Goal: Obtain resource: Download file/media

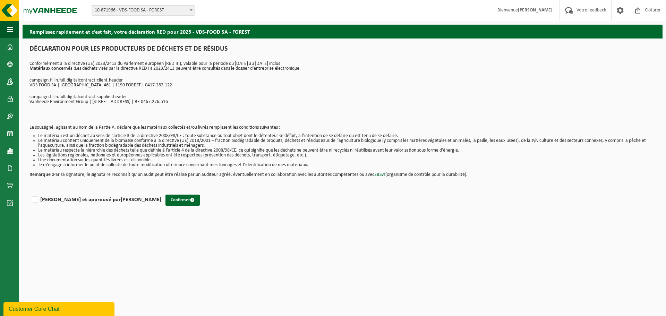
click at [191, 10] on b at bounding box center [191, 10] width 3 height 2
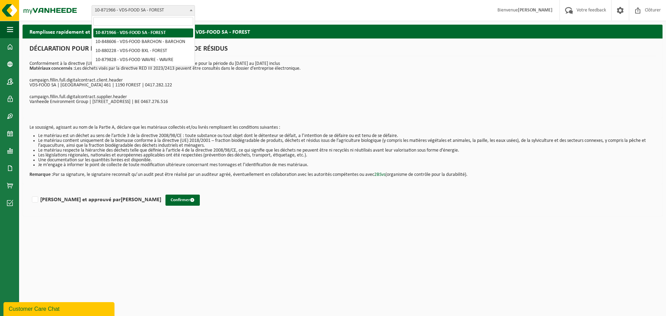
click at [191, 10] on b at bounding box center [191, 10] width 3 height 2
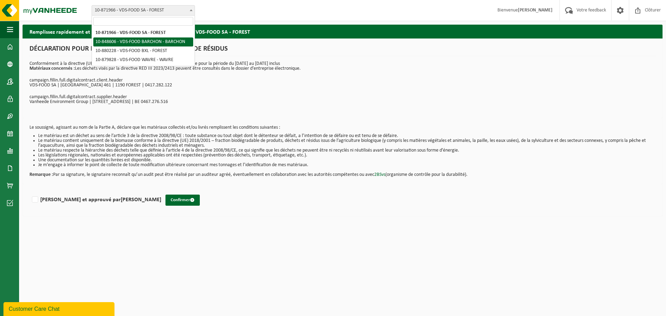
select select "95546"
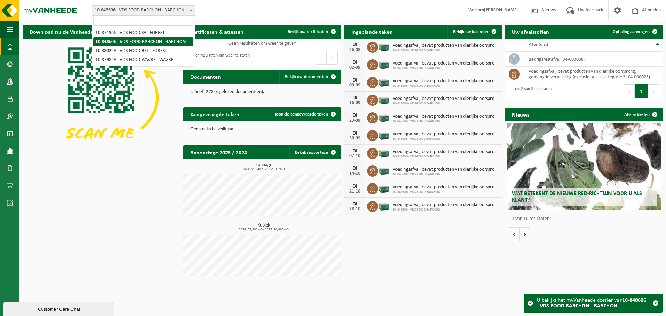
click at [193, 9] on span at bounding box center [191, 10] width 7 height 9
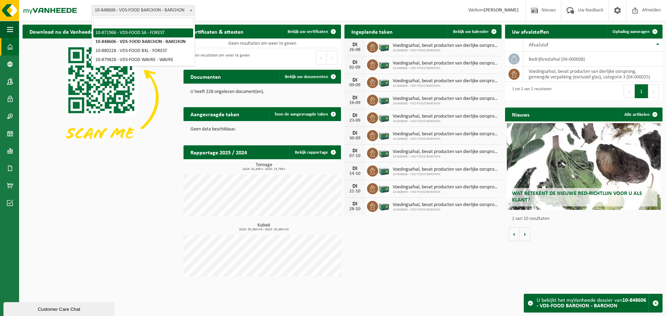
select select "105531"
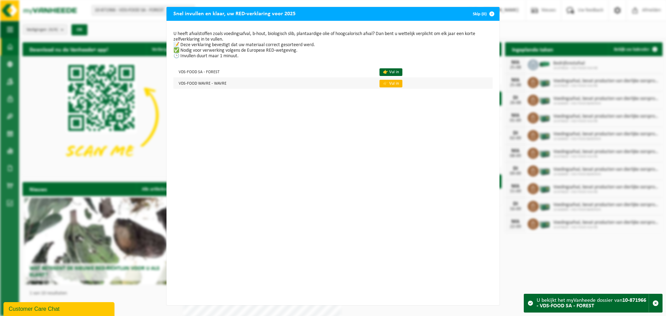
click at [386, 84] on link "👉 Vul in" at bounding box center [390, 84] width 23 height 8
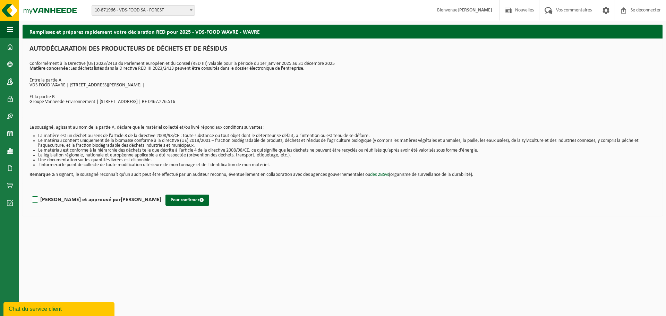
click at [33, 201] on label "Lu et approuvé par Alexia Verhoest" at bounding box center [96, 200] width 131 height 10
click at [161, 191] on input "Lu et approuvé par Alexia Verhoest" at bounding box center [161, 191] width 0 height 0
checkbox input "true"
click at [165, 203] on button "Pour confirmer" at bounding box center [187, 200] width 44 height 11
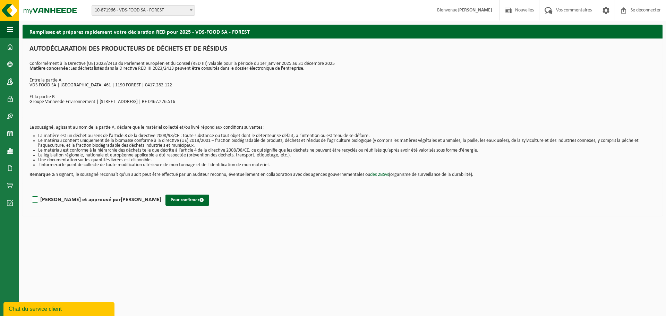
click at [36, 200] on label "Lu et approuvé par Alexia Verhoest" at bounding box center [96, 200] width 131 height 10
click at [161, 191] on input "Lu et approuvé par Alexia Verhoest" at bounding box center [161, 191] width 0 height 0
checkbox input "true"
click at [165, 203] on button "Pour confirmer" at bounding box center [187, 200] width 44 height 11
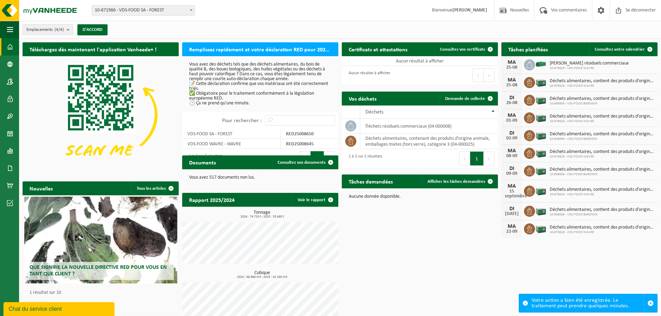
click at [242, 161] on div "Documents Consultez vos documents" at bounding box center [260, 162] width 156 height 14
click at [232, 49] on font "Remplissez rapidement et votre déclaration RED pour 2025 est prête" at bounding box center [270, 50] width 162 height 6
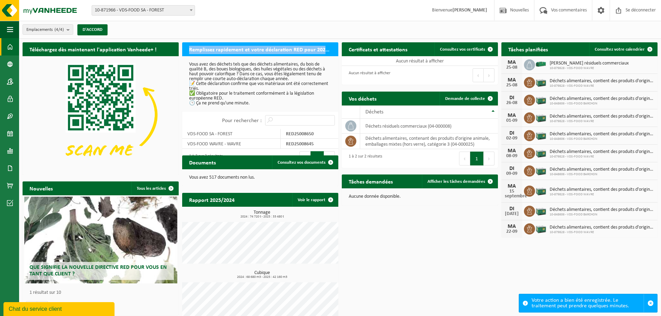
click at [232, 49] on font "Remplissez rapidement et votre déclaration RED pour 2025 est prête" at bounding box center [270, 50] width 162 height 6
click at [228, 163] on div "Documents Consultez vos documents" at bounding box center [260, 162] width 156 height 14
click at [541, 306] on font "Votre action a bien été enregistrée. Le traitement peut prendre quelques minute…" at bounding box center [579, 303] width 97 height 11
click at [288, 135] on font "RED25008650" at bounding box center [300, 133] width 28 height 5
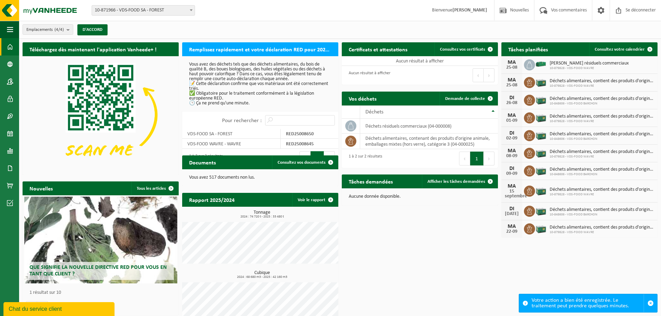
click at [233, 52] on font "Remplissez rapidement et votre déclaration RED pour 2025 est prête" at bounding box center [270, 50] width 162 height 6
click at [303, 143] on font "RED25008645" at bounding box center [300, 144] width 28 height 5
click at [275, 120] on input "Pour rechercher :" at bounding box center [300, 120] width 70 height 10
click at [190, 12] on span at bounding box center [191, 10] width 7 height 9
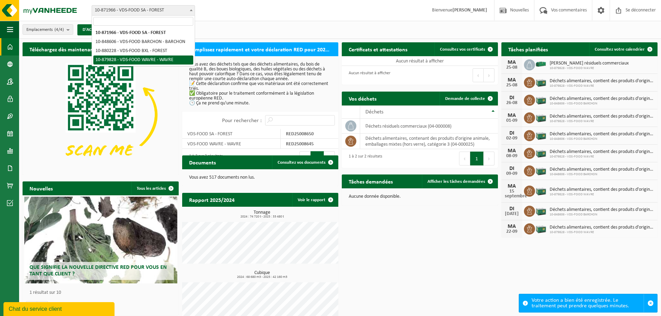
select select "109083"
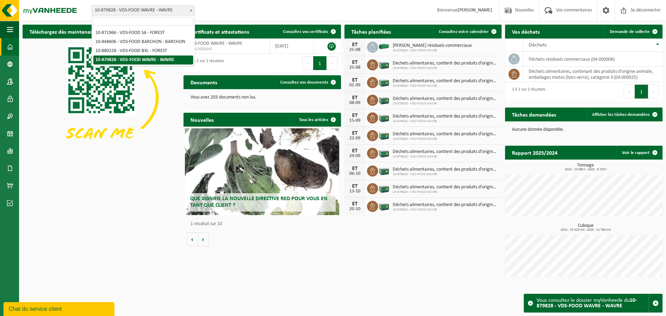
click at [189, 10] on span at bounding box center [191, 10] width 7 height 9
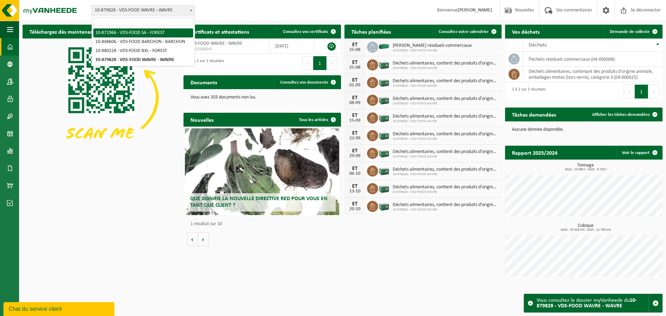
select select "105531"
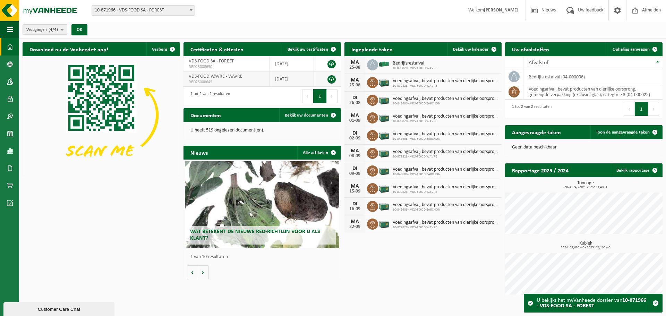
click at [331, 80] on link at bounding box center [331, 79] width 8 height 8
click at [332, 63] on link at bounding box center [331, 64] width 8 height 8
click at [230, 77] on span "VDS-FOOD WAVRE - WAVRE" at bounding box center [216, 76] width 54 height 5
click at [193, 10] on span at bounding box center [191, 10] width 7 height 9
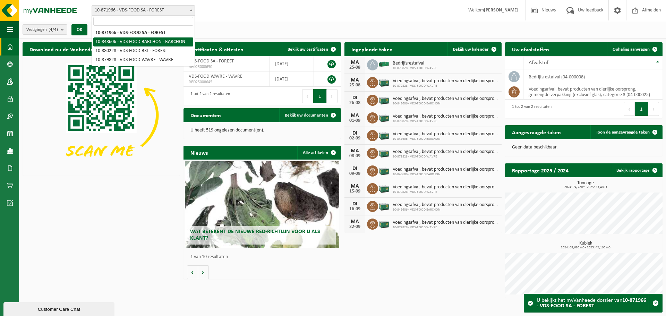
select select "95546"
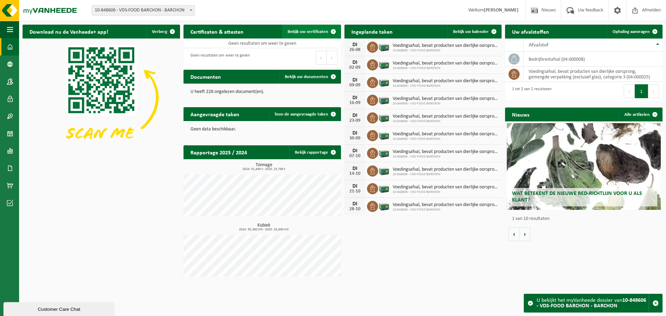
click at [322, 31] on span "Bekijk uw certificaten" at bounding box center [308, 31] width 41 height 5
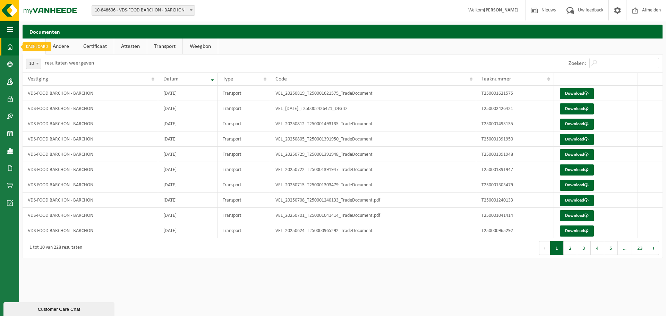
click at [11, 50] on span at bounding box center [10, 46] width 6 height 17
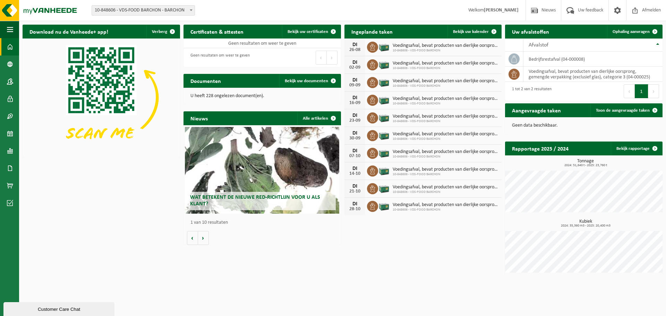
click at [191, 9] on span at bounding box center [191, 10] width 7 height 9
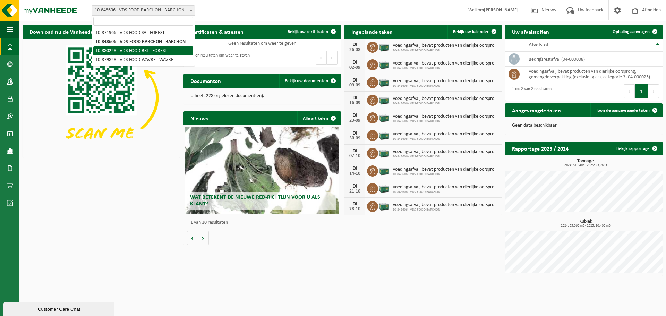
select select "109255"
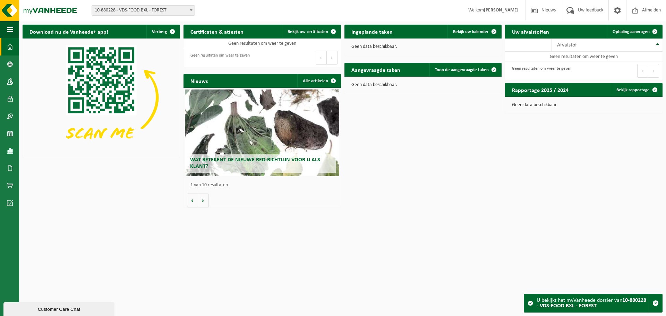
click at [191, 10] on b at bounding box center [191, 10] width 3 height 2
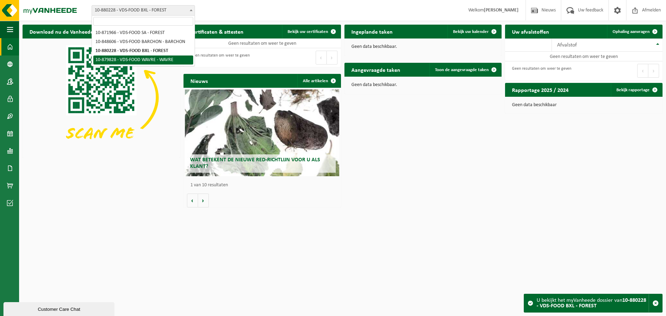
select select "109083"
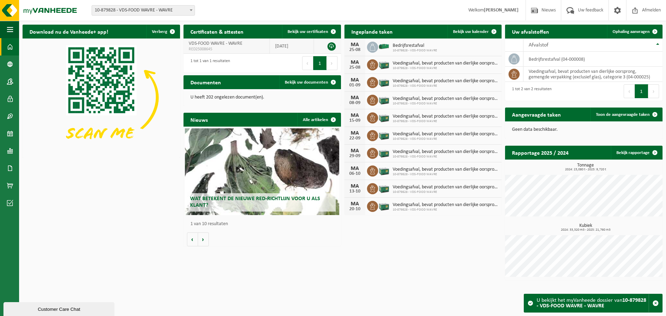
click at [303, 48] on td "2025-08-25" at bounding box center [292, 46] width 44 height 15
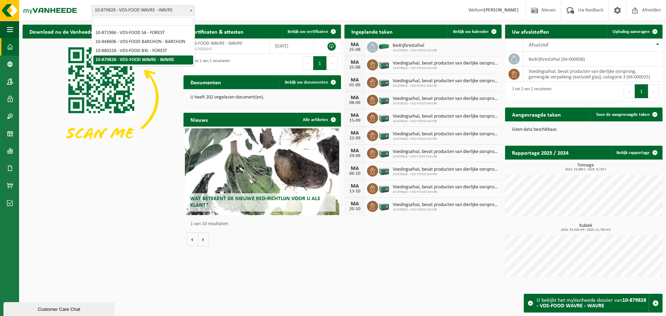
click at [189, 11] on span at bounding box center [191, 10] width 7 height 9
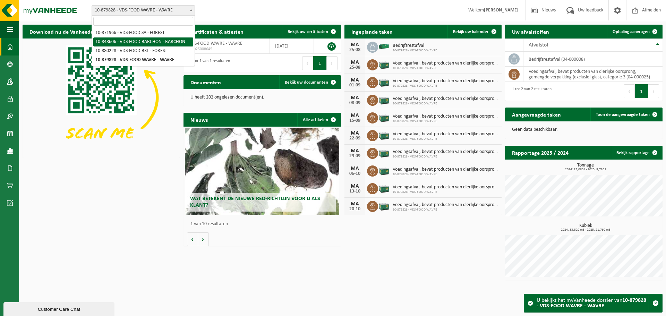
select select "95546"
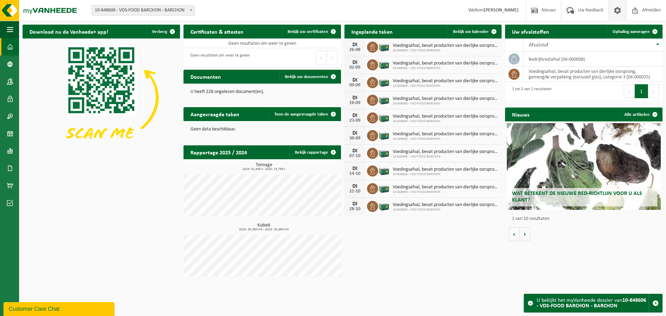
click at [616, 12] on span at bounding box center [617, 10] width 10 height 20
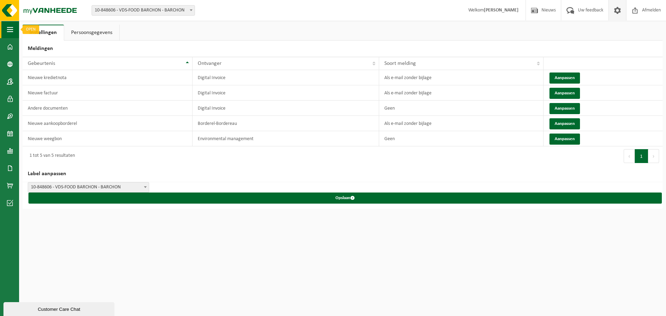
click at [8, 29] on span "button" at bounding box center [10, 29] width 6 height 17
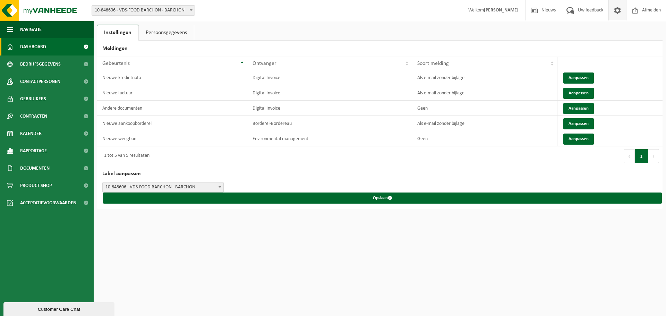
click at [41, 46] on span "Dashboard" at bounding box center [33, 46] width 26 height 17
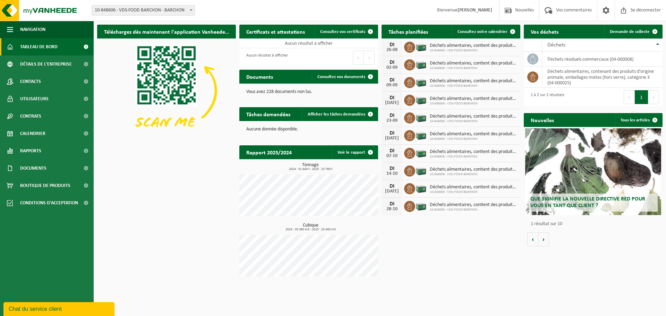
click at [189, 8] on span at bounding box center [191, 10] width 7 height 9
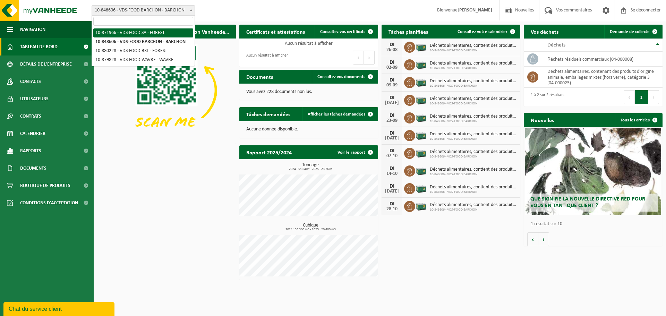
select select "105531"
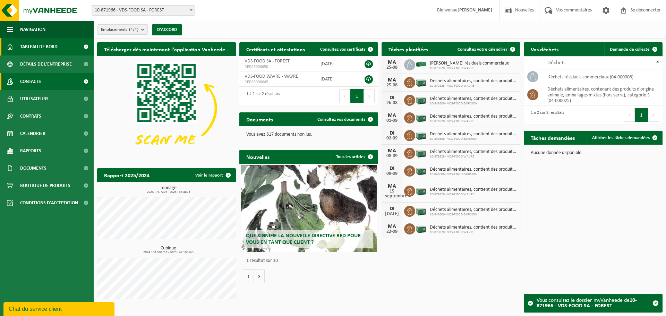
click at [29, 84] on font "Contacts" at bounding box center [30, 81] width 21 height 5
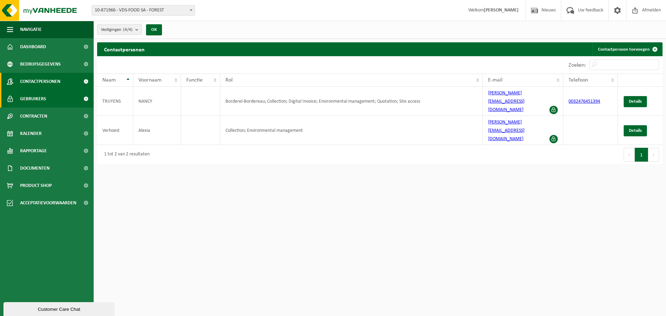
click at [25, 99] on span "Gebruikers" at bounding box center [33, 98] width 26 height 17
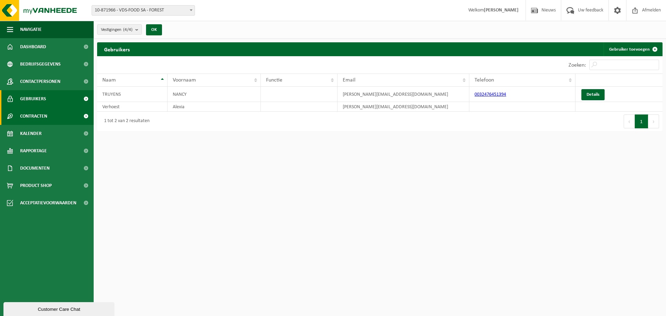
click at [19, 116] on link "Contracten" at bounding box center [47, 116] width 94 height 17
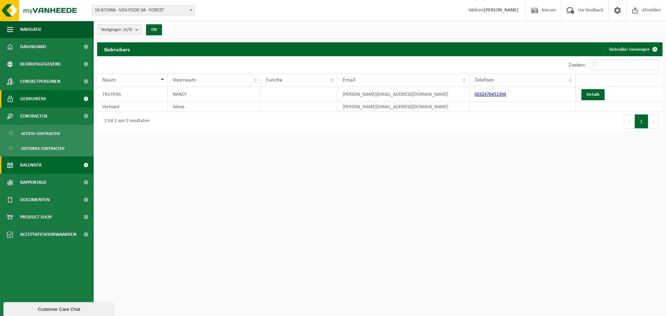
click at [19, 164] on link "Kalender" at bounding box center [47, 164] width 94 height 17
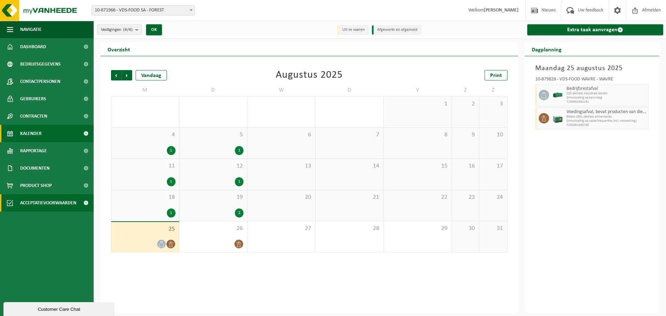
click at [29, 200] on span "Acceptatievoorwaarden" at bounding box center [48, 202] width 56 height 17
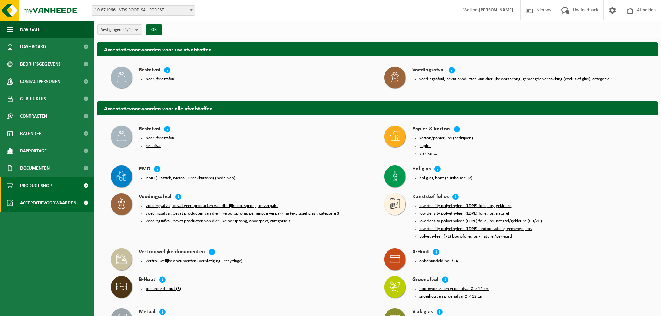
click at [33, 188] on span "Product Shop" at bounding box center [36, 185] width 32 height 17
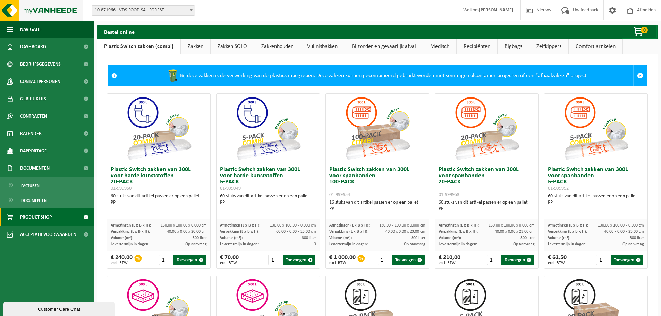
click at [13, 7] on img at bounding box center [41, 10] width 83 height 21
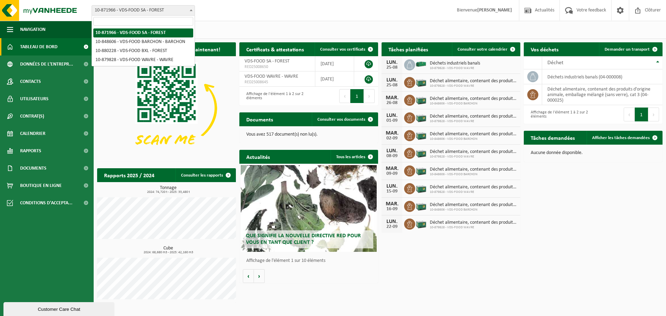
click at [190, 9] on span at bounding box center [191, 10] width 7 height 9
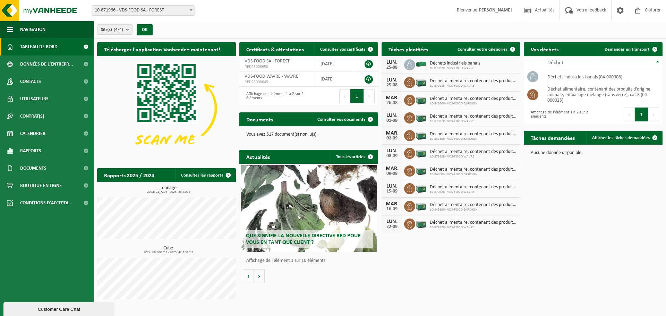
click at [190, 9] on span at bounding box center [191, 10] width 7 height 9
click at [193, 13] on span at bounding box center [191, 10] width 7 height 9
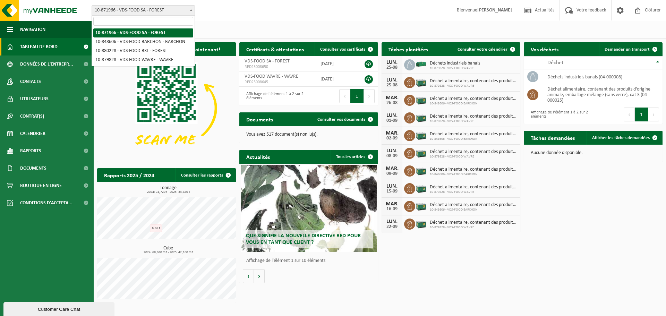
click at [193, 13] on span at bounding box center [191, 10] width 7 height 9
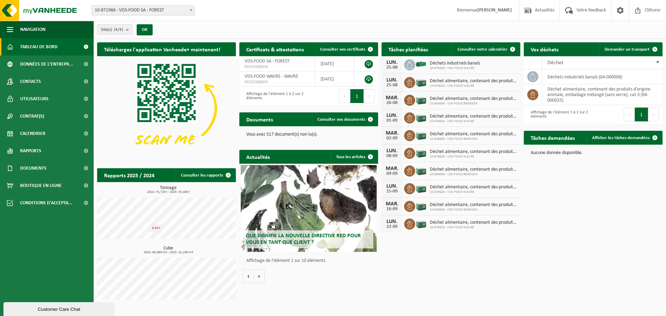
click at [193, 11] on span at bounding box center [191, 10] width 7 height 9
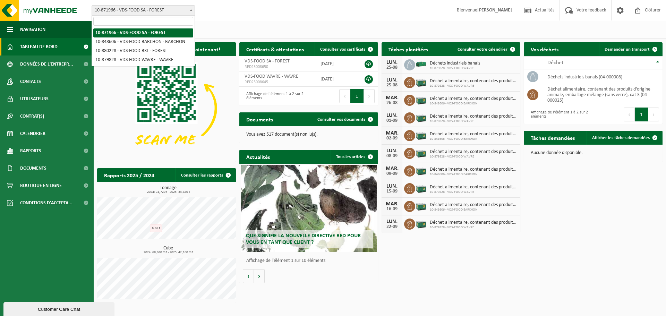
click at [193, 11] on span at bounding box center [191, 10] width 7 height 9
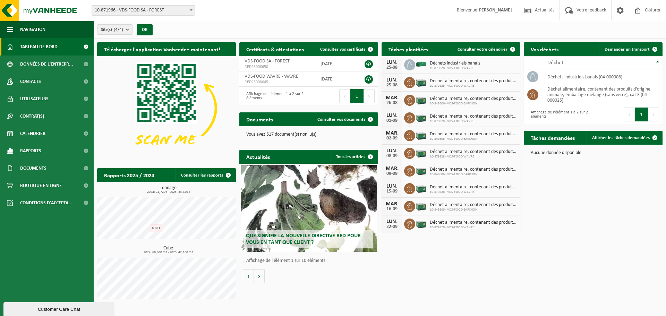
click at [189, 10] on span at bounding box center [191, 10] width 7 height 9
click at [193, 12] on span at bounding box center [191, 10] width 7 height 9
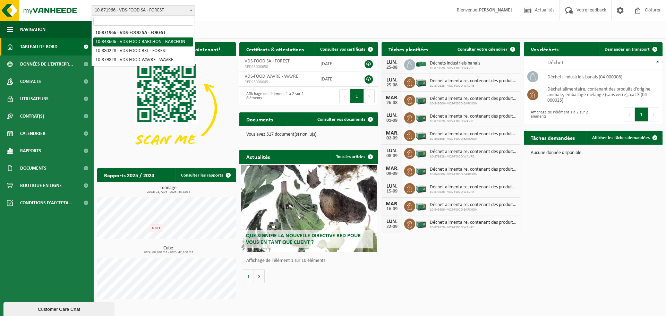
select select "95546"
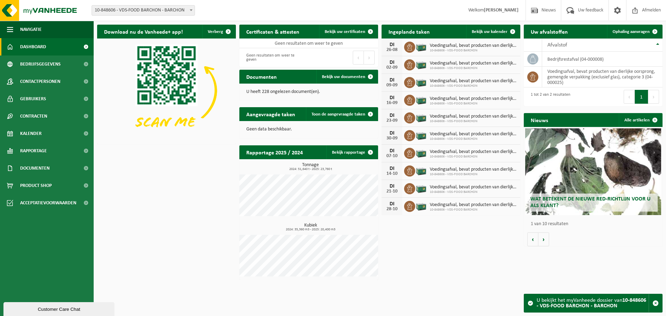
click at [192, 10] on b at bounding box center [191, 10] width 3 height 2
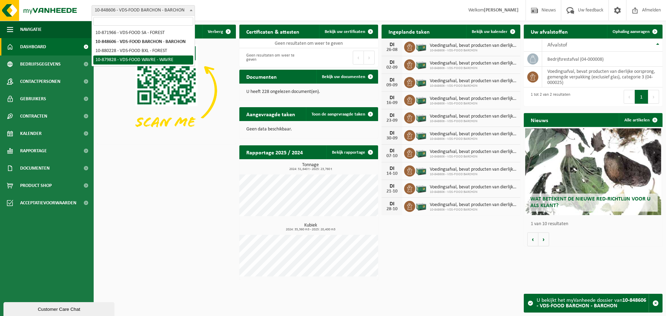
select select "109083"
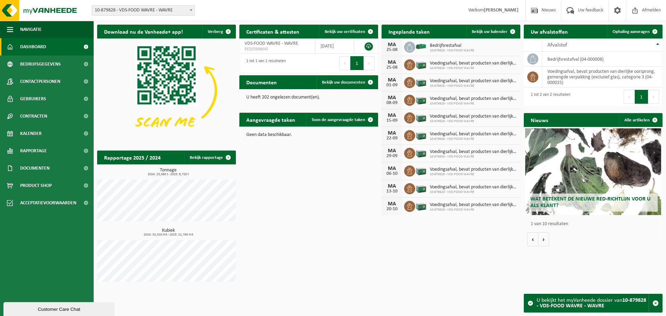
click at [192, 10] on b at bounding box center [191, 10] width 3 height 2
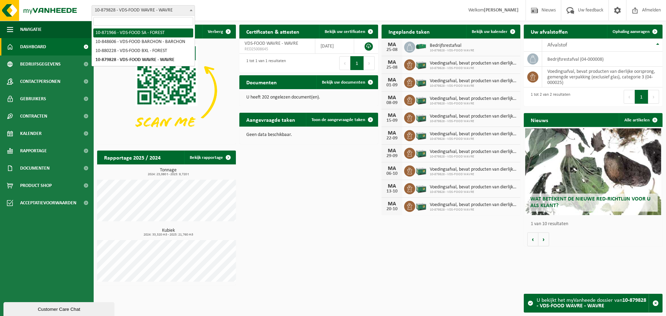
select select "105531"
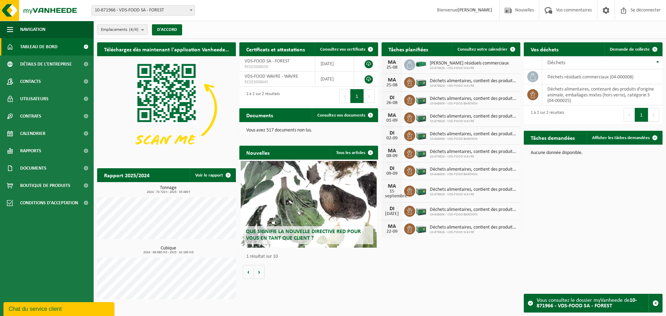
click at [244, 32] on div "Emplacements (4/4) Tout sélectionner Désélectionner tout Sélectionner actif VDS…" at bounding box center [380, 30] width 572 height 18
click at [276, 67] on span "RED25008650" at bounding box center [277, 67] width 65 height 6
click at [295, 65] on span "RED25008650" at bounding box center [277, 67] width 65 height 6
click at [193, 9] on span at bounding box center [191, 10] width 7 height 9
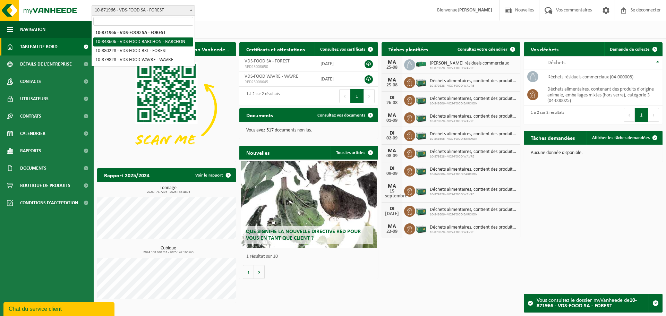
select select "95546"
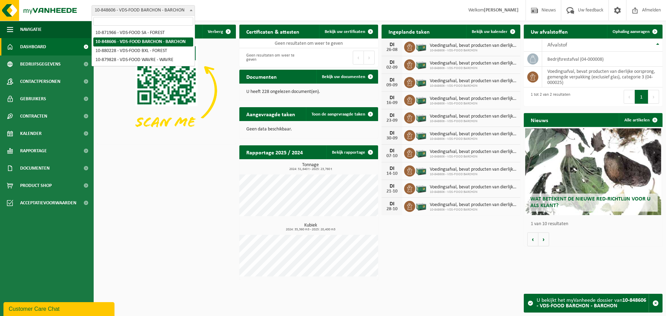
click at [191, 12] on span at bounding box center [191, 10] width 7 height 9
click at [191, 9] on span at bounding box center [191, 10] width 7 height 9
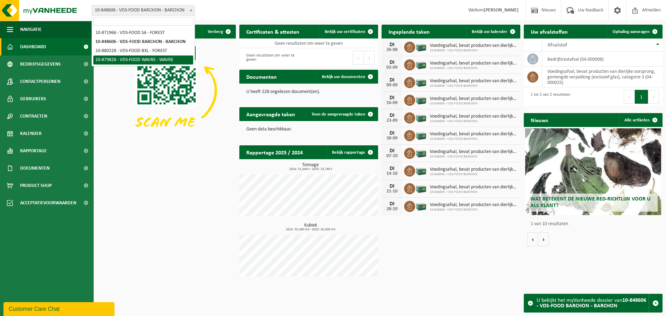
select select "109083"
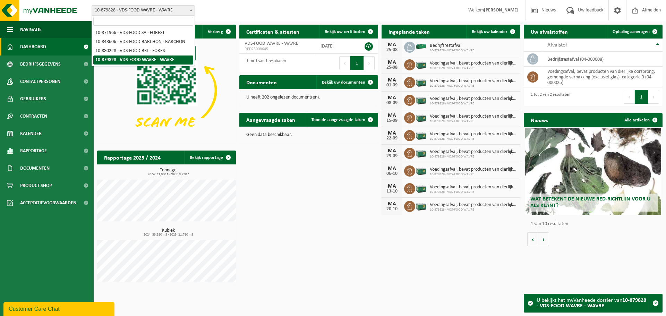
click at [190, 10] on b at bounding box center [191, 10] width 3 height 2
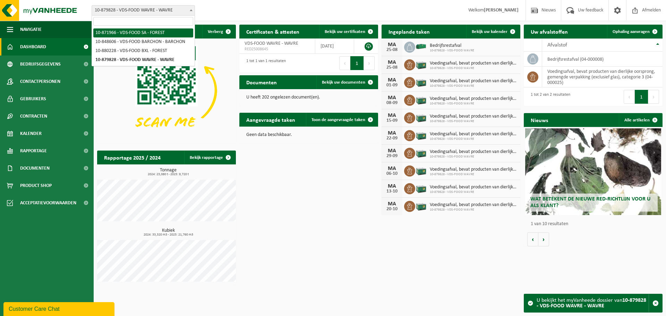
select select "105531"
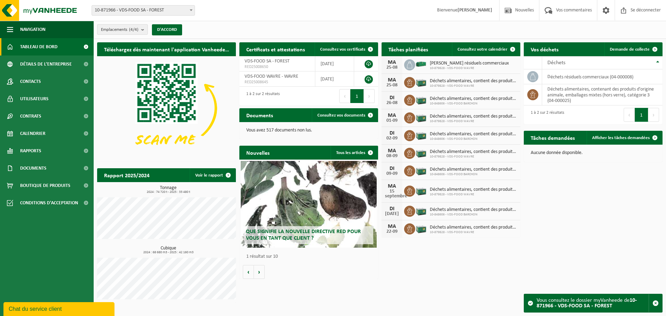
click at [145, 30] on b "submit" at bounding box center [144, 30] width 6 height 10
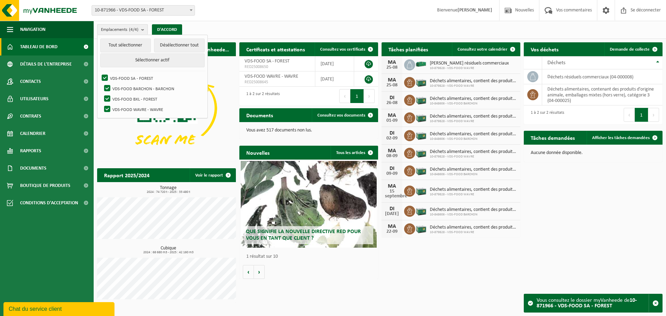
click at [145, 30] on b "submit" at bounding box center [144, 30] width 6 height 10
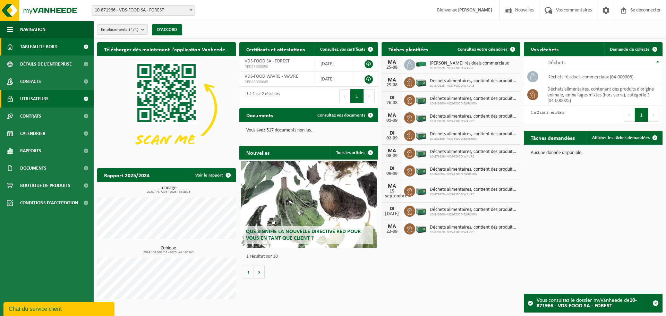
click at [48, 97] on font "Utilisateurs" at bounding box center [34, 98] width 28 height 5
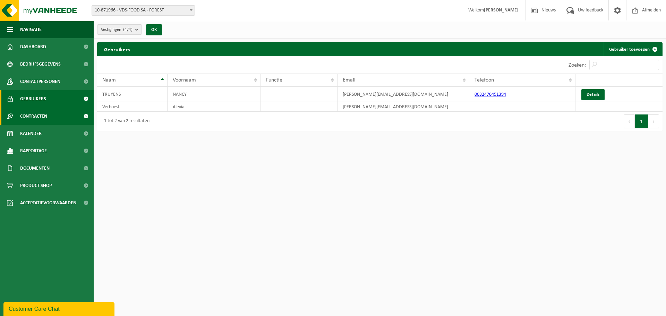
click at [40, 118] on span "Contracten" at bounding box center [33, 116] width 27 height 17
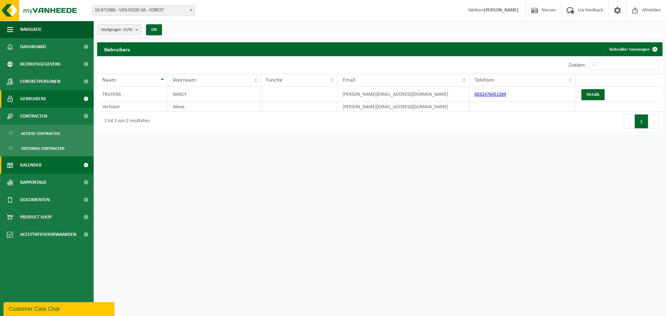
click at [41, 163] on span "Kalender" at bounding box center [31, 164] width 22 height 17
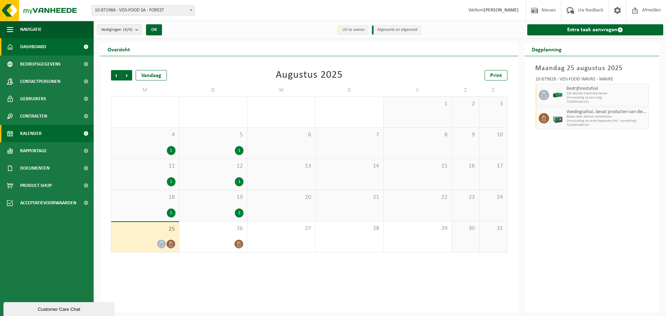
click at [37, 44] on span "Dashboard" at bounding box center [33, 46] width 26 height 17
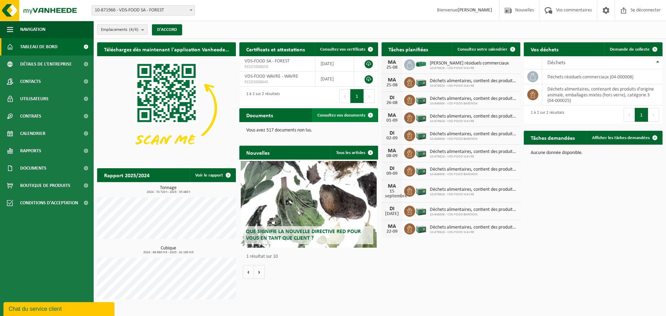
click at [334, 116] on font "Consultez vos documents" at bounding box center [341, 115] width 48 height 5
click at [291, 235] on font "Que signifie la nouvelle directive RED pour vous en tant que client ?" at bounding box center [303, 235] width 115 height 12
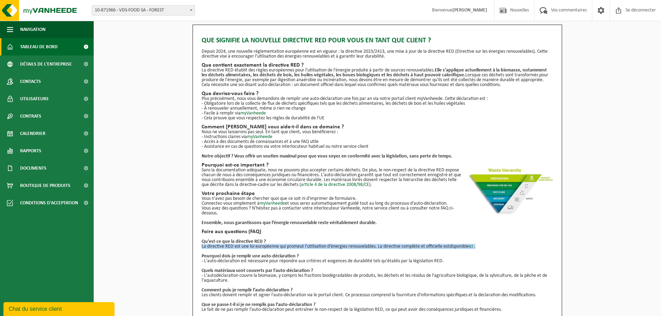
click at [48, 51] on span "Tableau de bord" at bounding box center [38, 46] width 37 height 17
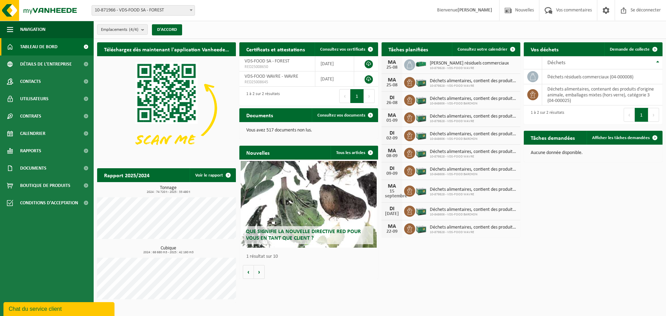
click at [193, 11] on span at bounding box center [191, 10] width 7 height 9
click at [192, 12] on span at bounding box center [191, 10] width 7 height 9
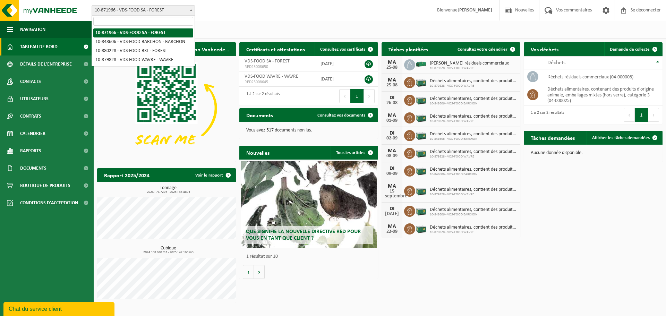
click at [325, 259] on div "1 résultat sur 10" at bounding box center [309, 257] width 132 height 12
click at [190, 11] on span at bounding box center [191, 10] width 7 height 9
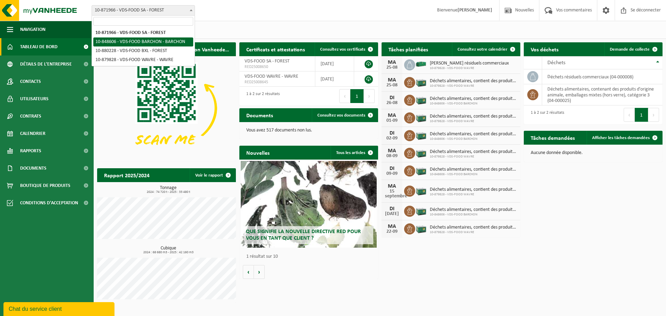
select select "95546"
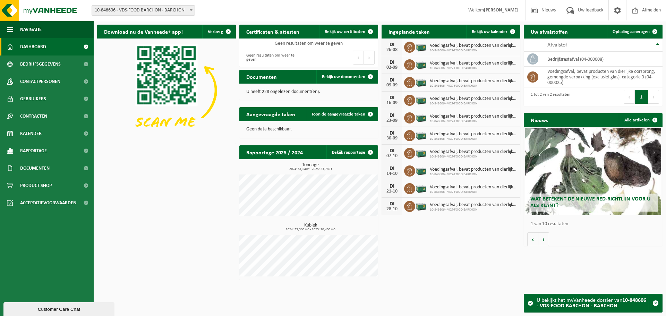
click at [188, 11] on span at bounding box center [191, 10] width 7 height 9
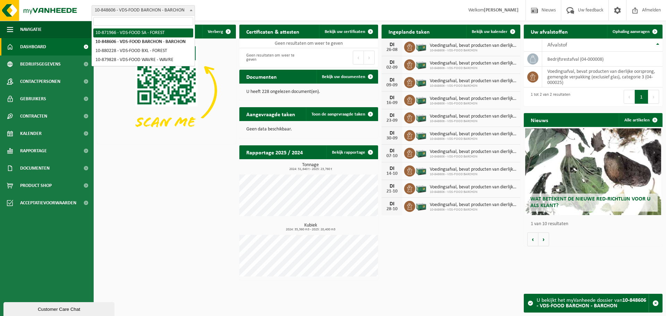
select select "105531"
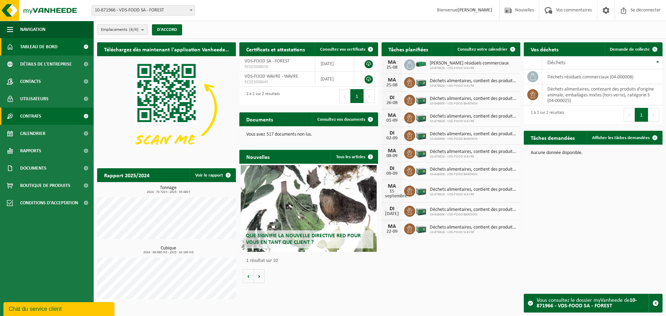
click at [34, 120] on span "Contrats" at bounding box center [30, 116] width 21 height 17
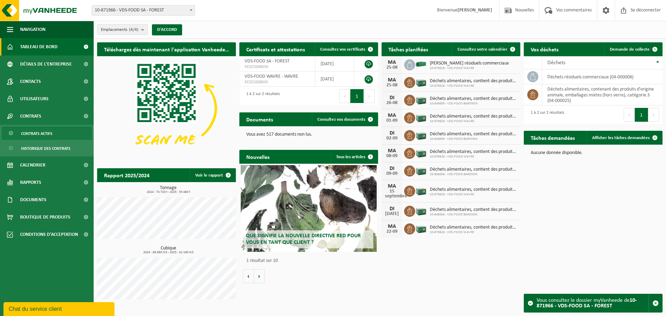
click at [37, 134] on font "Contrats actifs" at bounding box center [36, 134] width 31 height 4
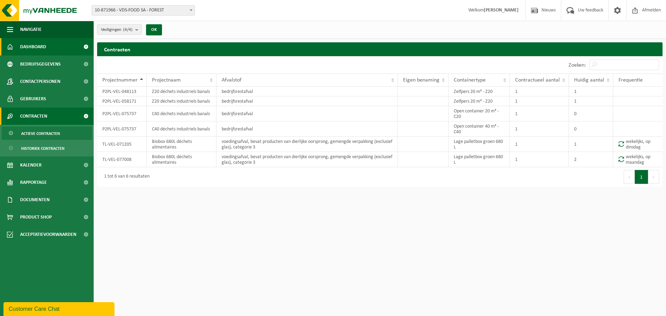
click at [40, 45] on span "Dashboard" at bounding box center [33, 46] width 26 height 17
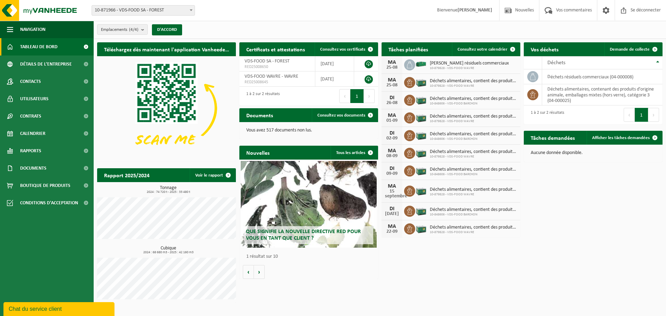
click at [191, 11] on span at bounding box center [191, 10] width 7 height 9
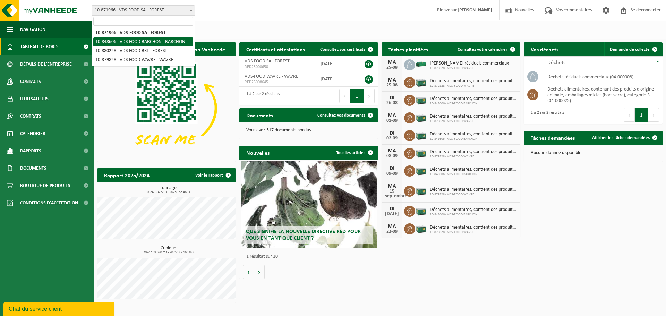
select select "95546"
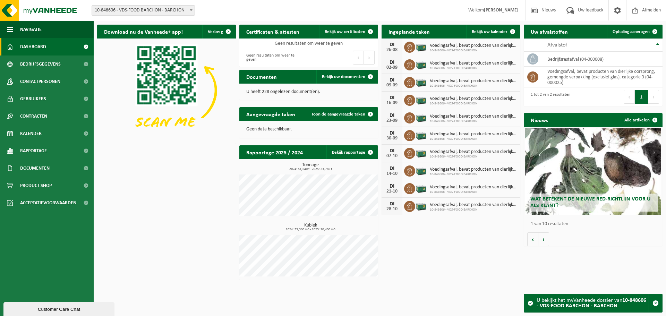
click at [192, 11] on span at bounding box center [191, 10] width 7 height 9
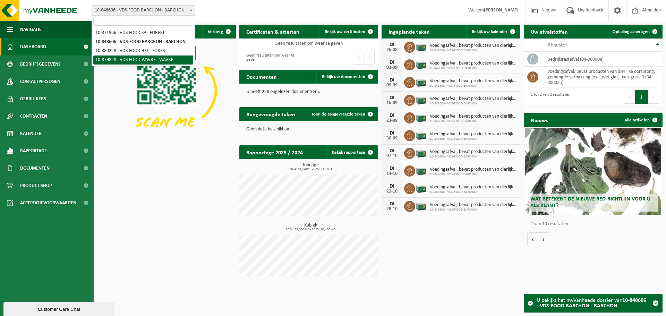
select select "109083"
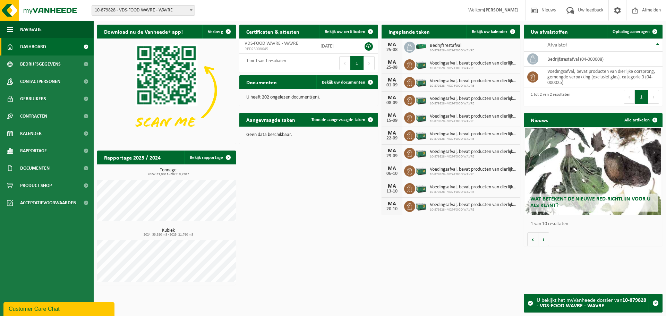
click at [193, 9] on span at bounding box center [191, 10] width 7 height 9
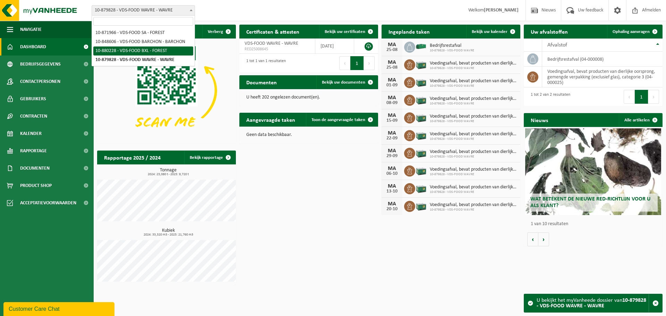
select select "109255"
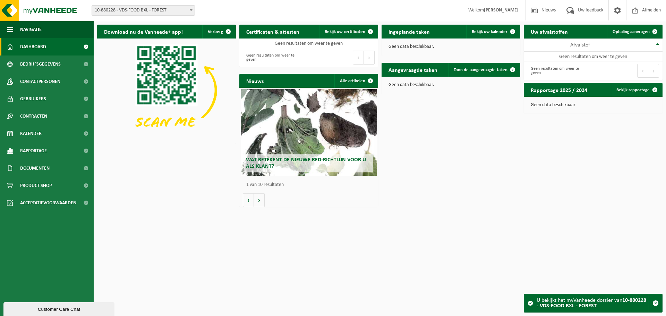
click at [179, 9] on span "10-880228 - VDS-FOOD BXL - FOREST" at bounding box center [143, 11] width 103 height 10
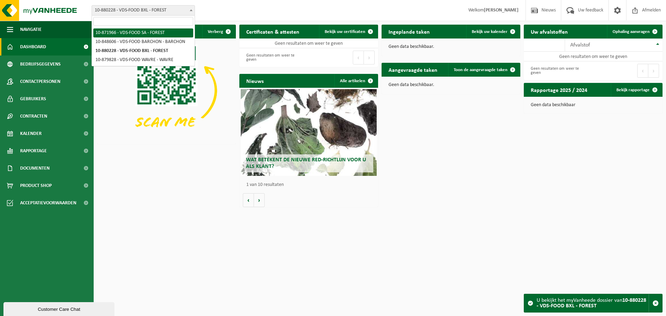
select select "105531"
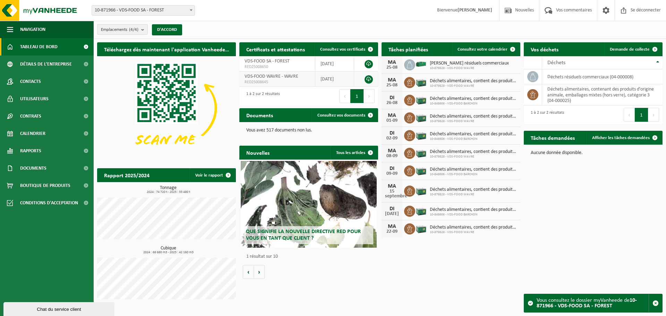
click at [369, 81] on link at bounding box center [369, 79] width 8 height 8
click at [367, 64] on link at bounding box center [369, 64] width 8 height 8
click at [191, 8] on span at bounding box center [191, 10] width 7 height 9
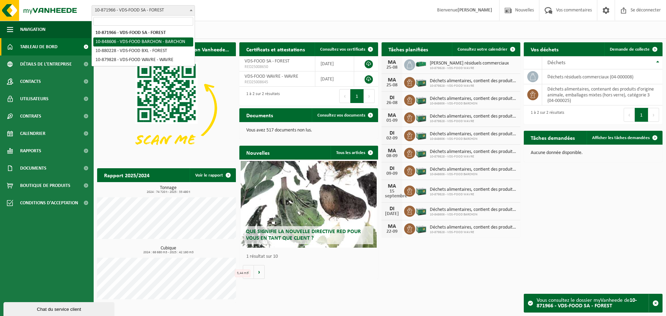
select select "95546"
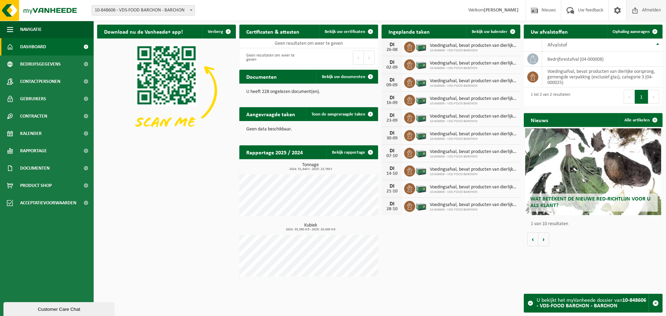
click at [644, 9] on span "Afmelden" at bounding box center [651, 10] width 22 height 20
